Goal: Find specific page/section: Find specific page/section

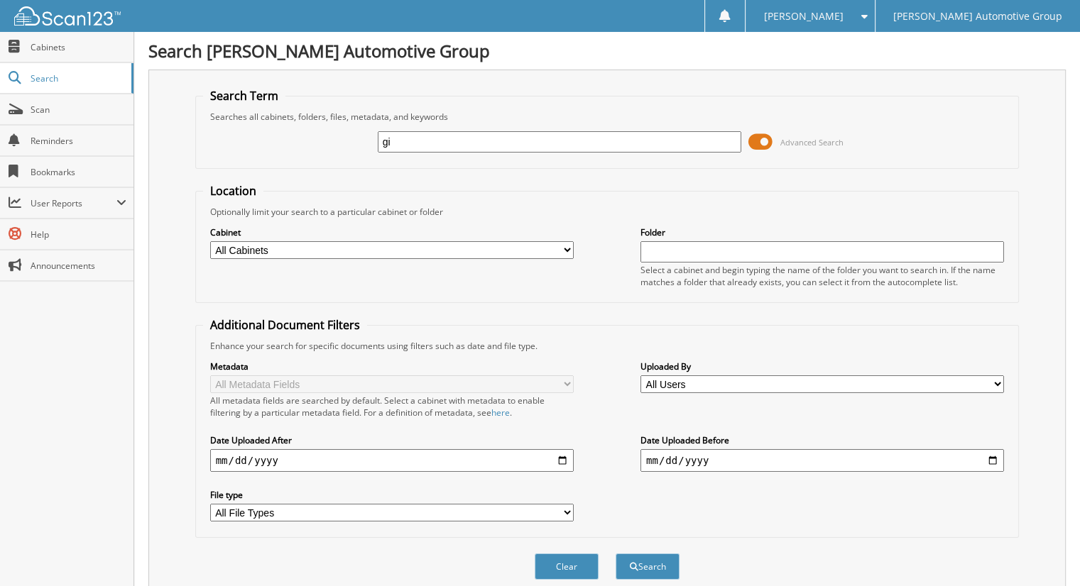
type input "g"
type input "[PERSON_NAME]"
click at [615, 554] on button "Search" at bounding box center [647, 567] width 64 height 26
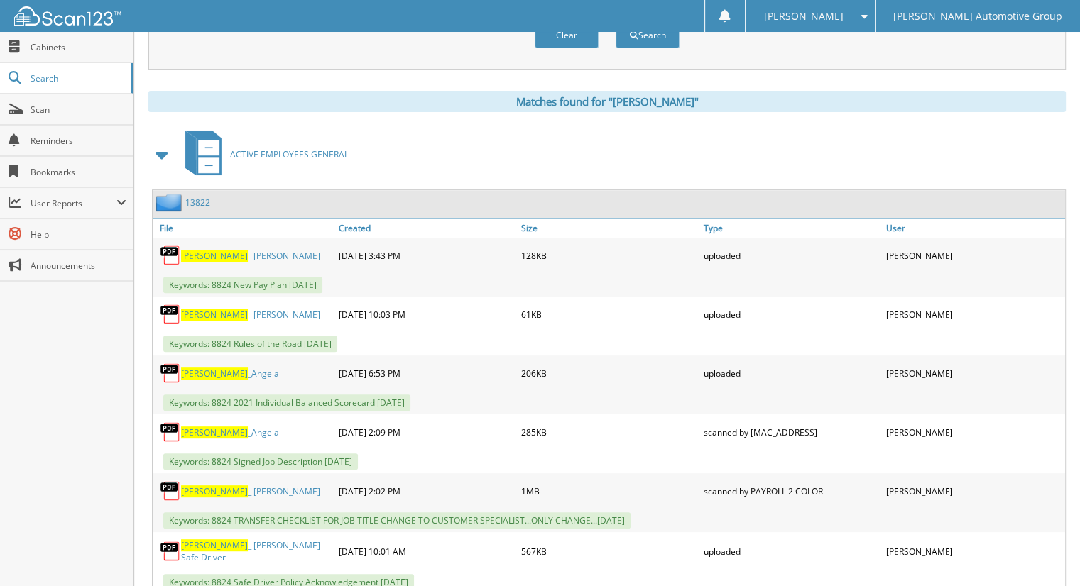
scroll to position [497, 0]
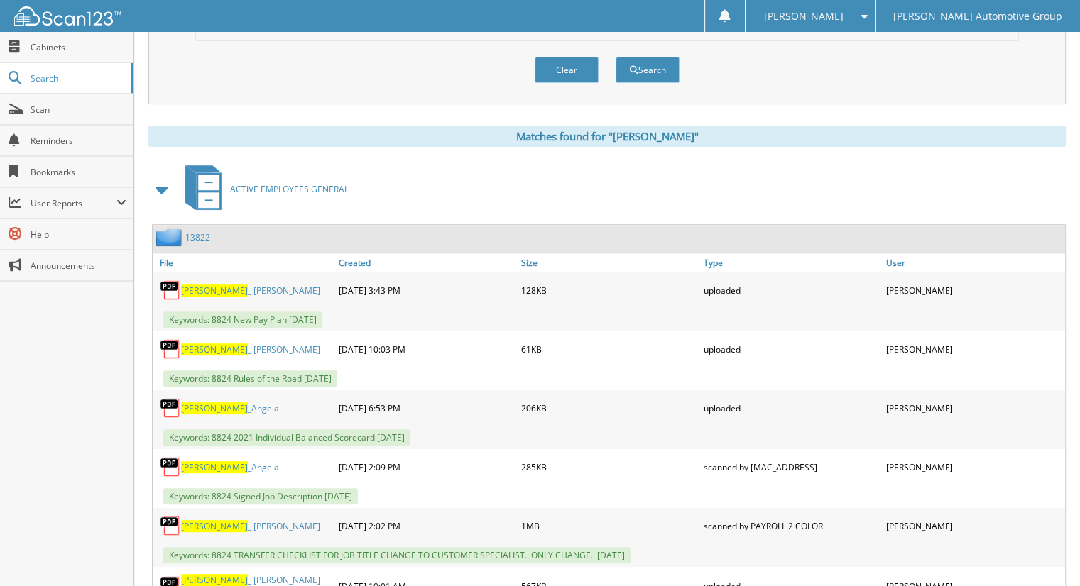
click at [202, 231] on link "13822" at bounding box center [197, 237] width 25 height 12
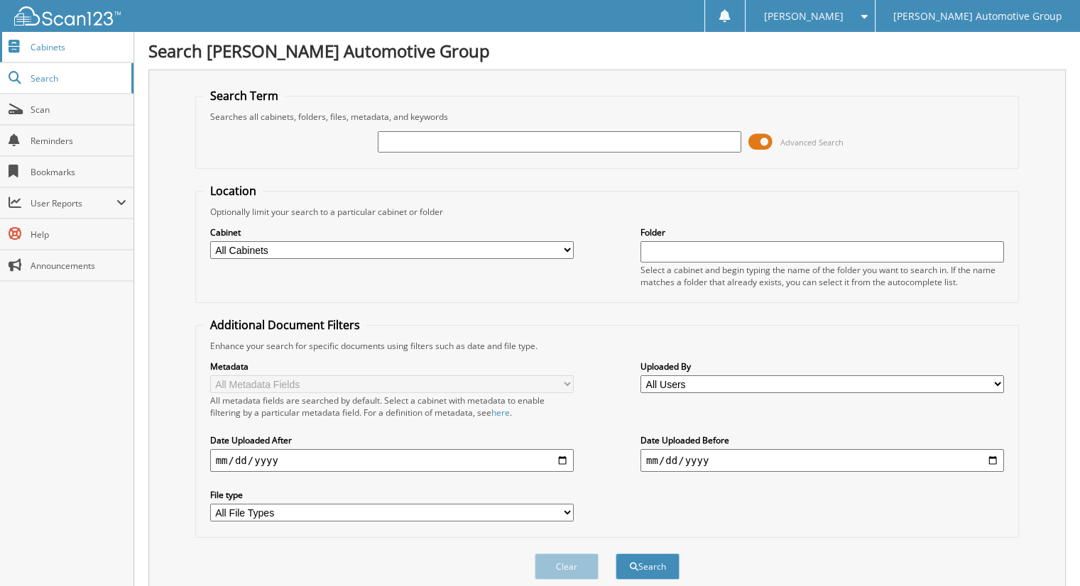
click at [57, 49] on span "Cabinets" at bounding box center [79, 47] width 96 height 12
